Goal: Information Seeking & Learning: Check status

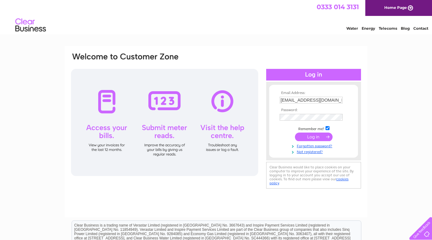
drag, startPoint x: 292, startPoint y: 100, endPoint x: 296, endPoint y: 102, distance: 4.7
click at [292, 100] on input "[EMAIL_ADDRESS][DOMAIN_NAME]" at bounding box center [310, 100] width 63 height 7
type input "[EMAIL_ADDRESS][DOMAIN_NAME]"
click at [254, 115] on div "Email Address: accounts@dovedavies.com Password:" at bounding box center [215, 121] width 291 height 138
click at [295, 133] on input "submit" at bounding box center [314, 137] width 38 height 9
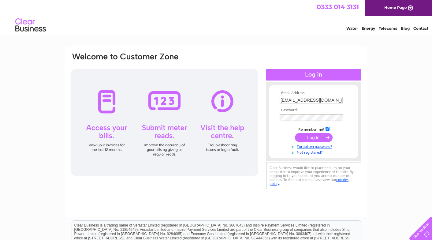
click at [309, 139] on input "submit" at bounding box center [314, 137] width 38 height 9
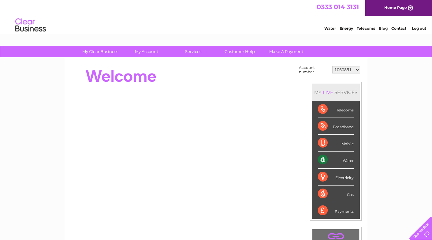
click at [351, 163] on div "Water" at bounding box center [336, 159] width 36 height 17
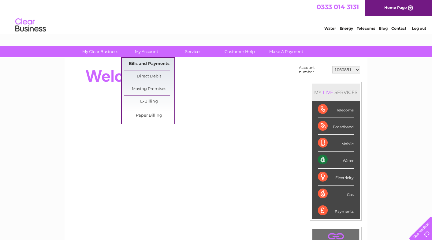
click at [146, 64] on link "Bills and Payments" at bounding box center [149, 64] width 50 height 12
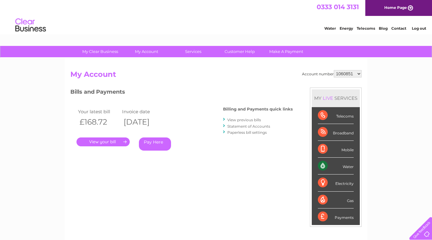
click at [105, 144] on link "." at bounding box center [102, 141] width 53 height 9
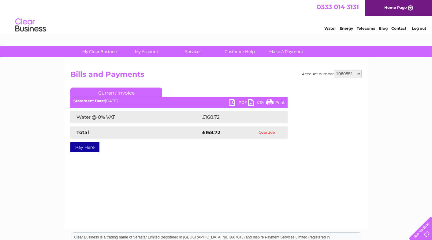
click at [240, 101] on link "PDF" at bounding box center [238, 103] width 18 height 9
click at [356, 72] on select "1060851 1149958 30267066" at bounding box center [347, 73] width 28 height 7
select select "30267066"
click at [333, 70] on select "1060851 1149958 30267066" at bounding box center [347, 73] width 28 height 7
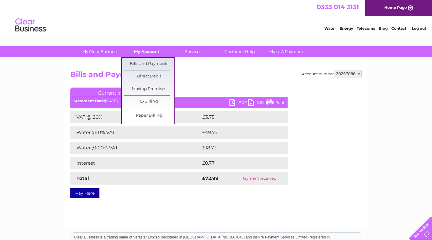
click at [148, 52] on link "My Account" at bounding box center [146, 51] width 50 height 11
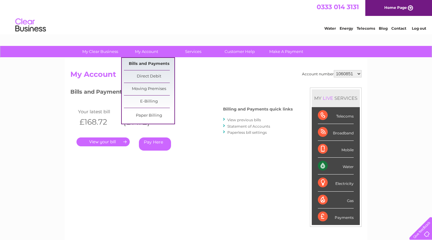
click at [149, 65] on link "Bills and Payments" at bounding box center [149, 64] width 50 height 12
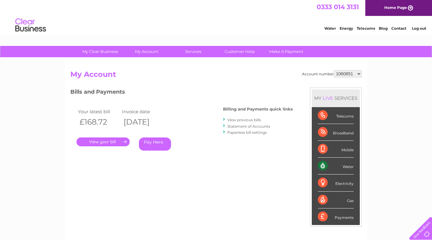
click at [359, 74] on select "1060851 1149958 30267066" at bounding box center [347, 73] width 28 height 7
select select "30267066"
click at [333, 70] on select "1060851 1149958 30267066" at bounding box center [347, 73] width 28 height 7
click at [358, 72] on select "1060851 1149958 30267066" at bounding box center [347, 73] width 28 height 7
select select "30267066"
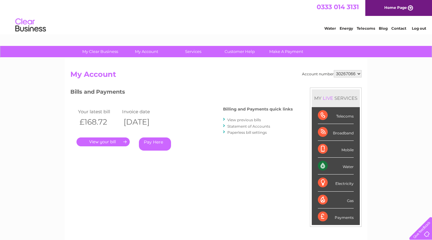
click at [333, 70] on select "1060851 1149958 30267066" at bounding box center [347, 73] width 28 height 7
click at [247, 119] on link "View previous bills" at bounding box center [244, 119] width 34 height 5
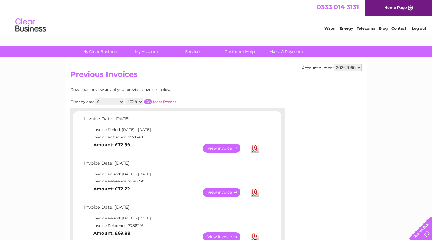
scroll to position [31, 0]
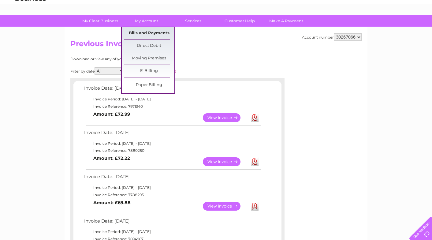
click at [149, 34] on link "Bills and Payments" at bounding box center [149, 33] width 50 height 12
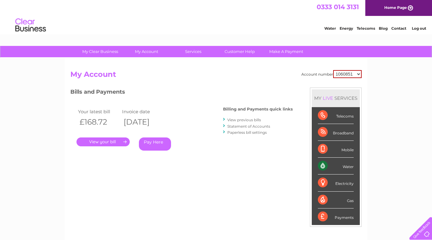
click at [106, 141] on link "." at bounding box center [102, 141] width 53 height 9
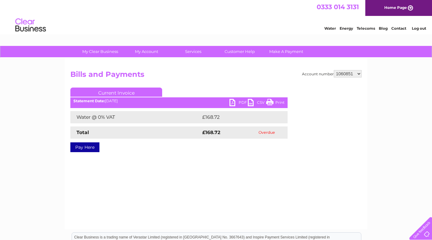
click at [357, 74] on select "1060851 1149958 30267066" at bounding box center [347, 73] width 28 height 7
select select "30267066"
click at [333, 70] on select "1060851 1149958 30267066" at bounding box center [347, 73] width 28 height 7
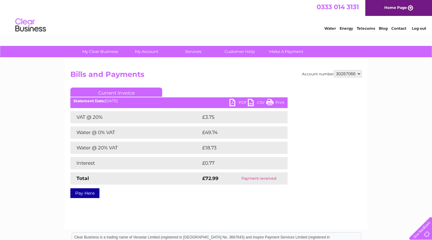
click at [240, 100] on link "PDF" at bounding box center [238, 103] width 18 height 9
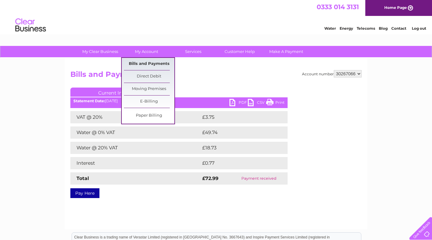
click at [151, 63] on link "Bills and Payments" at bounding box center [149, 64] width 50 height 12
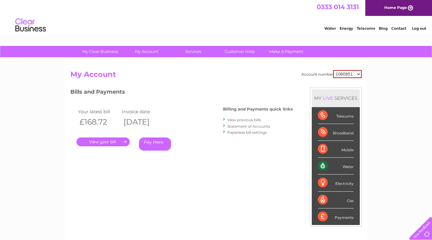
click at [355, 76] on select "1060851 1149958 30267066" at bounding box center [347, 74] width 28 height 8
select select "30267066"
click at [333, 70] on select "1060851 1149958 30267066" at bounding box center [347, 74] width 28 height 8
click at [98, 145] on link "." at bounding box center [102, 141] width 53 height 9
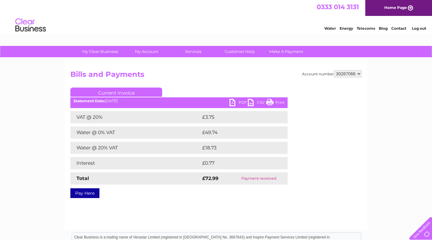
click at [238, 103] on link "PDF" at bounding box center [238, 103] width 18 height 9
click at [338, 74] on select "1060851 1149958 30267066" at bounding box center [347, 73] width 28 height 7
select select "1060851"
click at [333, 70] on select "1060851 1149958 30267066" at bounding box center [347, 73] width 28 height 7
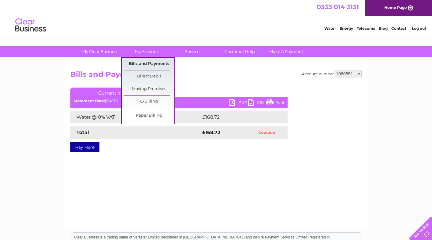
click at [145, 62] on link "Bills and Payments" at bounding box center [149, 64] width 50 height 12
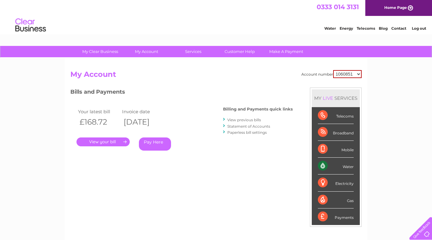
click at [250, 127] on link "Statement of Accounts" at bounding box center [248, 126] width 43 height 5
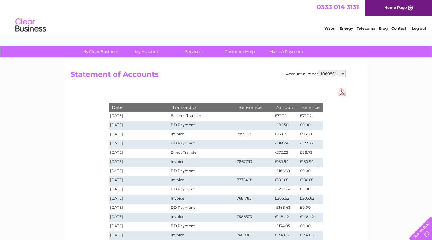
click at [341, 71] on select "1060851 1149958 30267066" at bounding box center [332, 73] width 28 height 7
select select "30267066"
click at [318, 70] on select "1060851 1149958 30267066" at bounding box center [332, 73] width 28 height 7
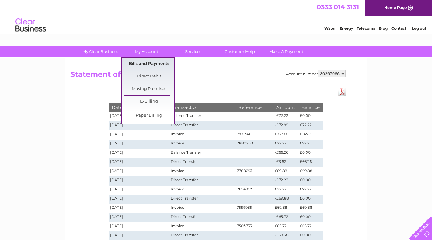
click at [145, 63] on link "Bills and Payments" at bounding box center [149, 64] width 50 height 12
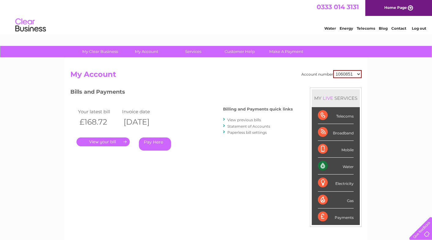
click at [259, 126] on link "Statement of Accounts" at bounding box center [248, 126] width 43 height 5
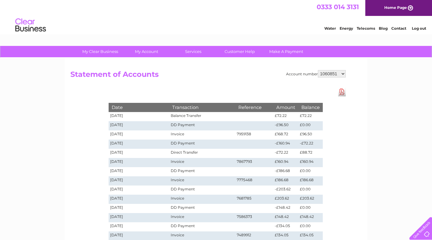
drag, startPoint x: 342, startPoint y: 73, endPoint x: 338, endPoint y: 77, distance: 5.6
click at [341, 74] on select "1060851 1149958 30267066" at bounding box center [332, 73] width 28 height 7
select select "30267066"
click at [318, 70] on select "1060851 1149958 30267066" at bounding box center [332, 73] width 28 height 7
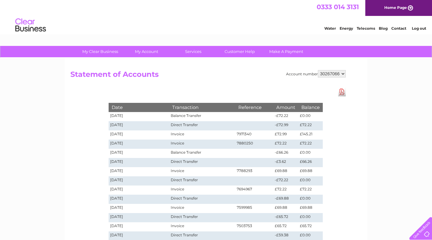
click at [343, 75] on select "1060851 1149958 30267066" at bounding box center [332, 73] width 28 height 7
select select "1060851"
click at [318, 70] on select "1060851 1149958 30267066" at bounding box center [332, 73] width 28 height 7
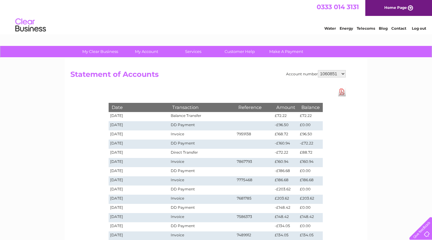
click at [342, 73] on select "1060851 1149958 30267066" at bounding box center [332, 73] width 28 height 7
select select "30267066"
click at [318, 70] on select "1060851 1149958 30267066" at bounding box center [332, 73] width 28 height 7
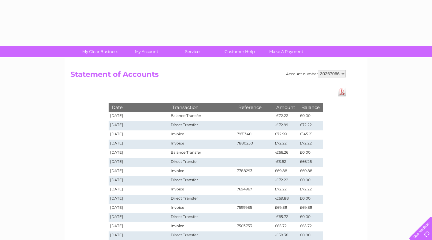
click at [148, 63] on div "Account number 1060851 1149958 30267066 Statement of Accounts Download Pdf Date…" at bounding box center [215, 184] width 303 height 253
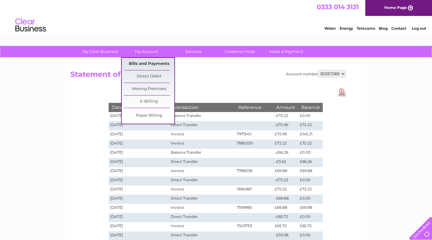
click at [148, 64] on link "Bills and Payments" at bounding box center [149, 64] width 50 height 12
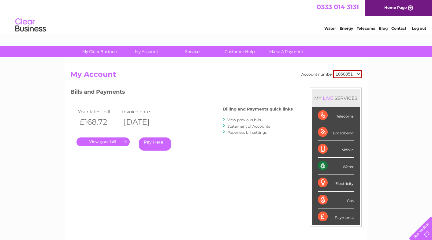
click at [357, 72] on select "1060851 1149958 30267066" at bounding box center [347, 74] width 28 height 8
select select "30267066"
click at [333, 70] on select "1060851 1149958 30267066" at bounding box center [347, 74] width 28 height 8
click at [357, 72] on select "1060851 1149958 30267066" at bounding box center [347, 73] width 28 height 7
select select "1060851"
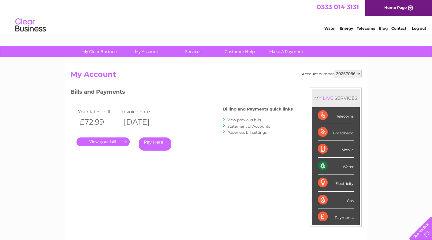
click at [333, 70] on select "1060851 1149958 30267066" at bounding box center [347, 73] width 28 height 7
